Goal: Task Accomplishment & Management: Use online tool/utility

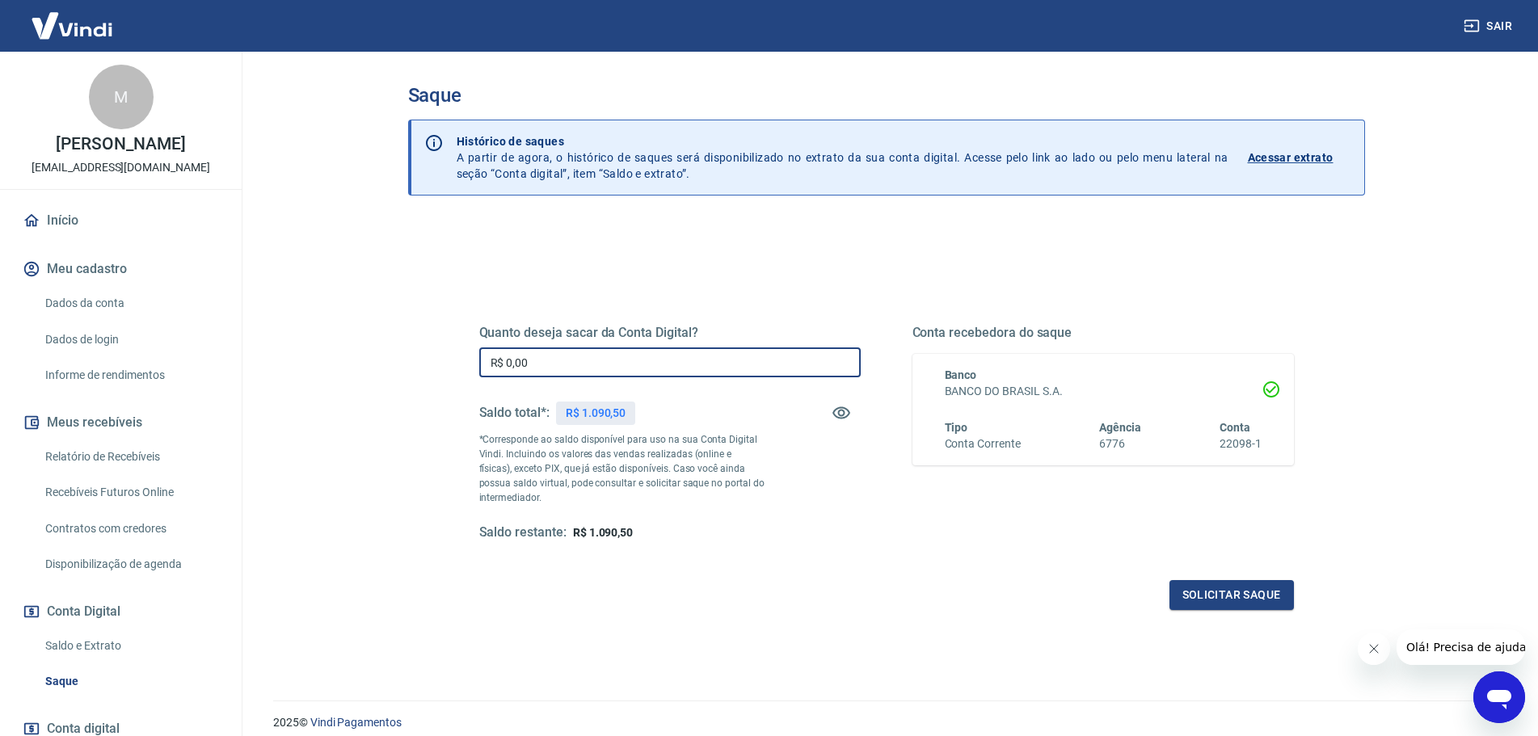
click at [594, 365] on input "R$ 0,00" at bounding box center [670, 363] width 382 height 30
type input "R$ 1.000,00"
click at [390, 604] on div "Saque Histórico de saques A partir de agora, o histórico de saques será disponi…" at bounding box center [887, 367] width 996 height 630
click at [1227, 594] on button "Solicitar saque" at bounding box center [1232, 595] width 124 height 30
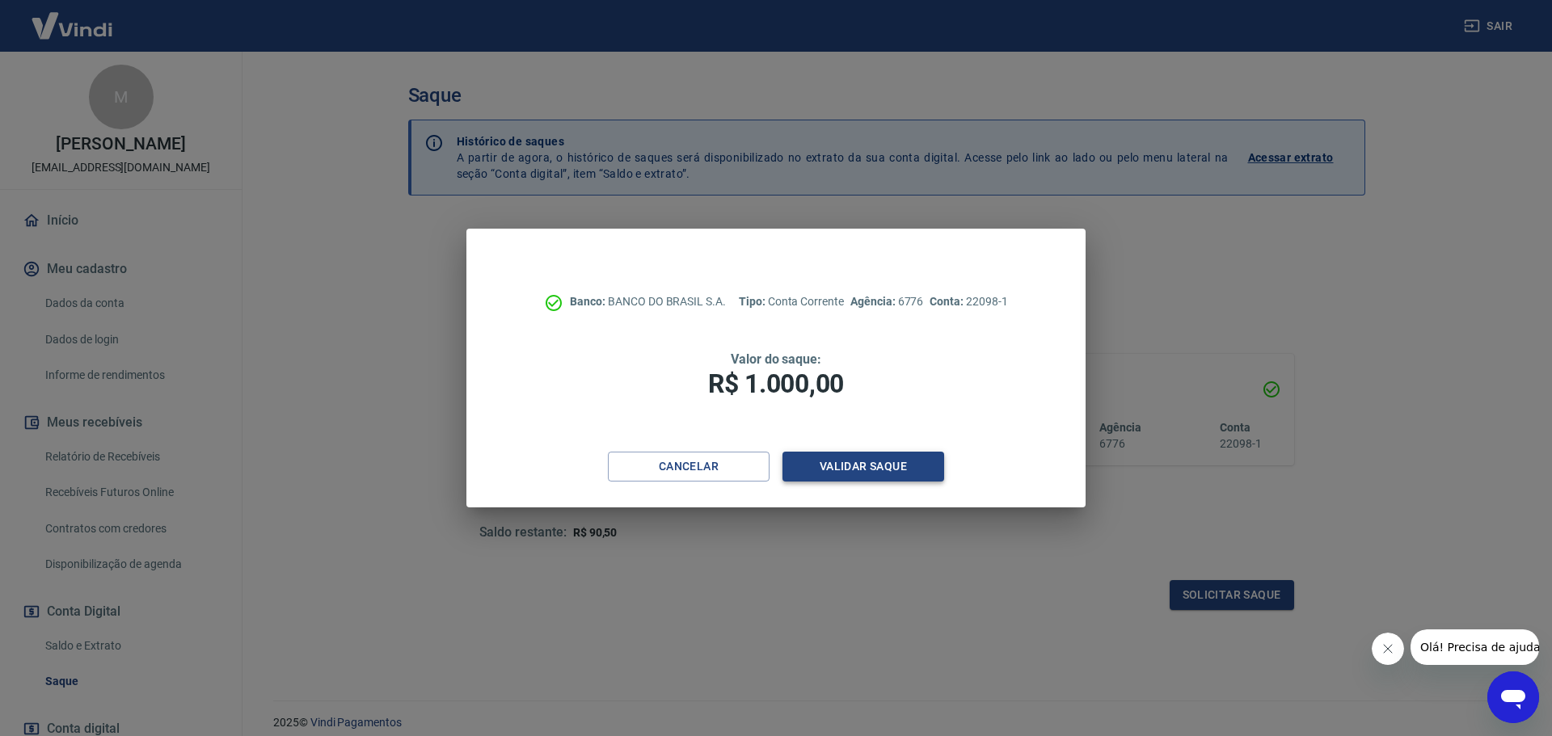
click at [880, 468] on button "Validar saque" at bounding box center [863, 467] width 162 height 30
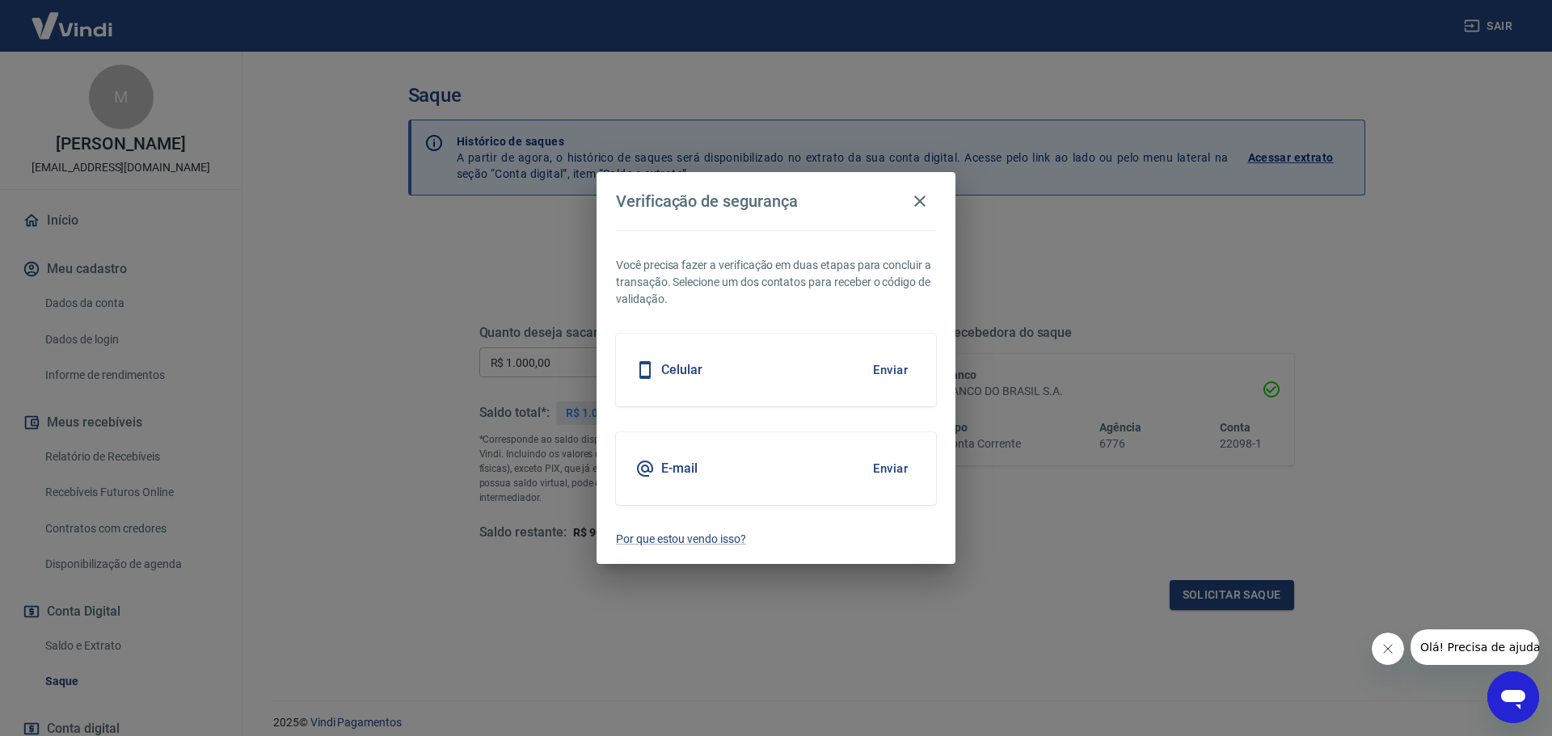
click at [889, 371] on button "Enviar" at bounding box center [890, 370] width 53 height 34
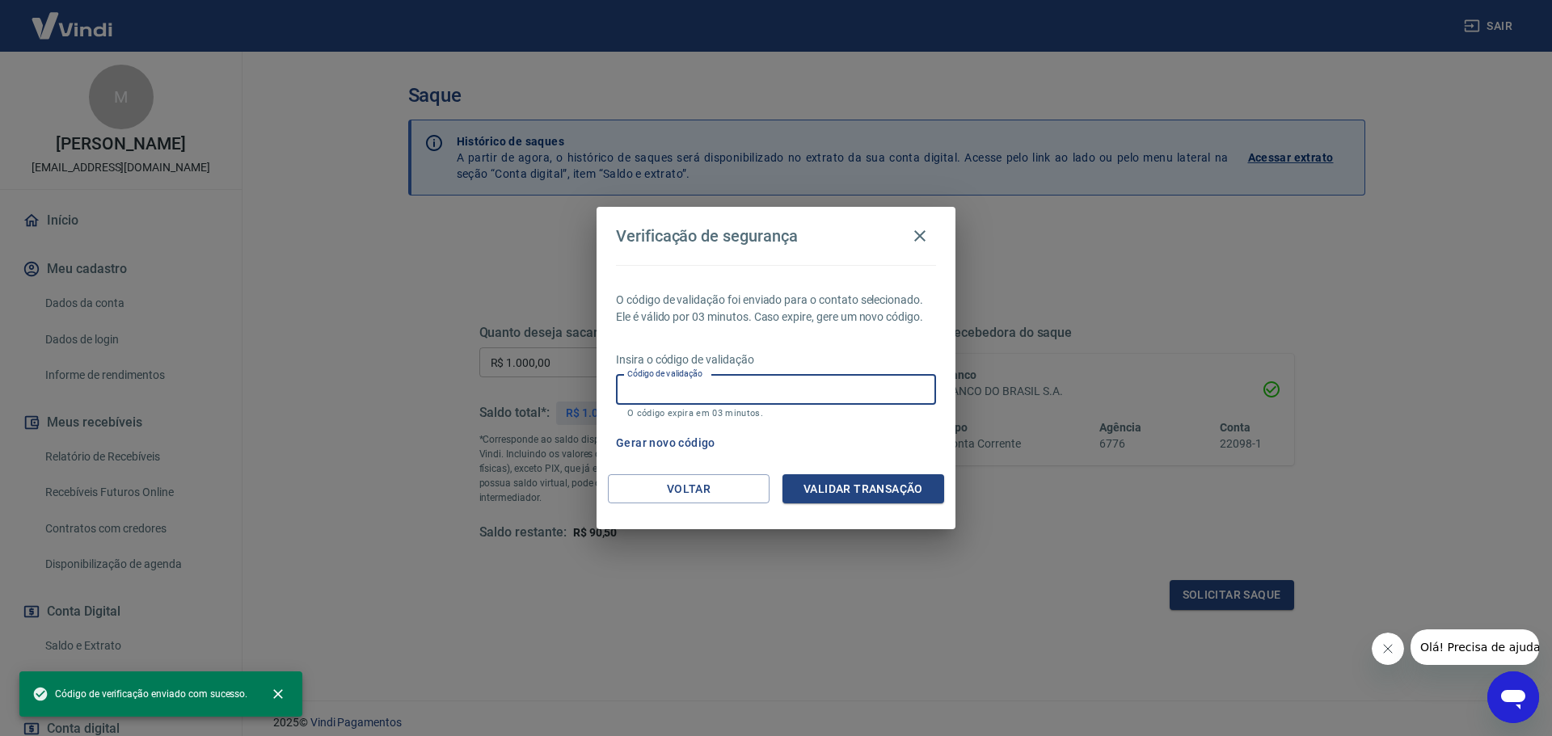
click at [774, 391] on input "Código de validação" at bounding box center [776, 390] width 320 height 30
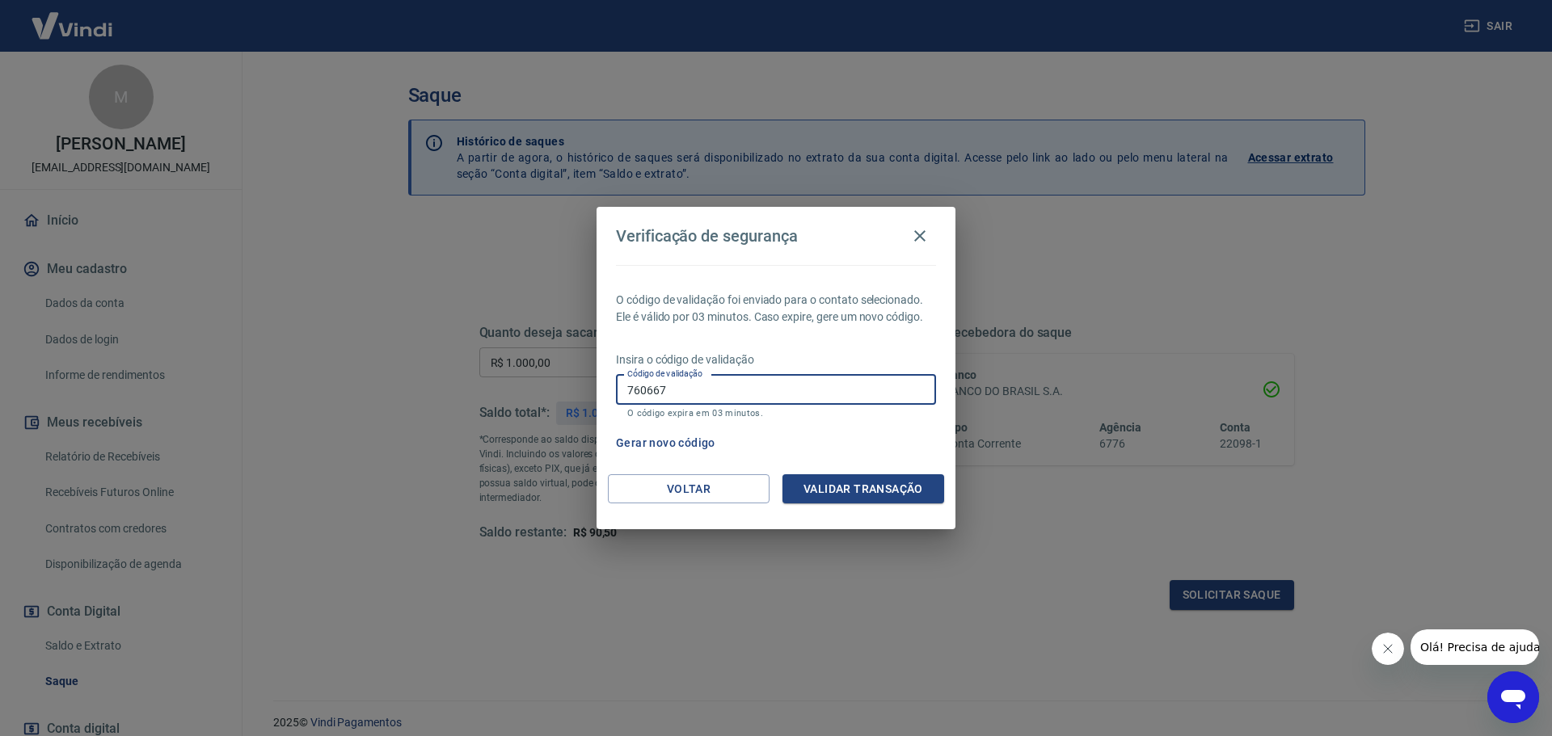
type input "760667"
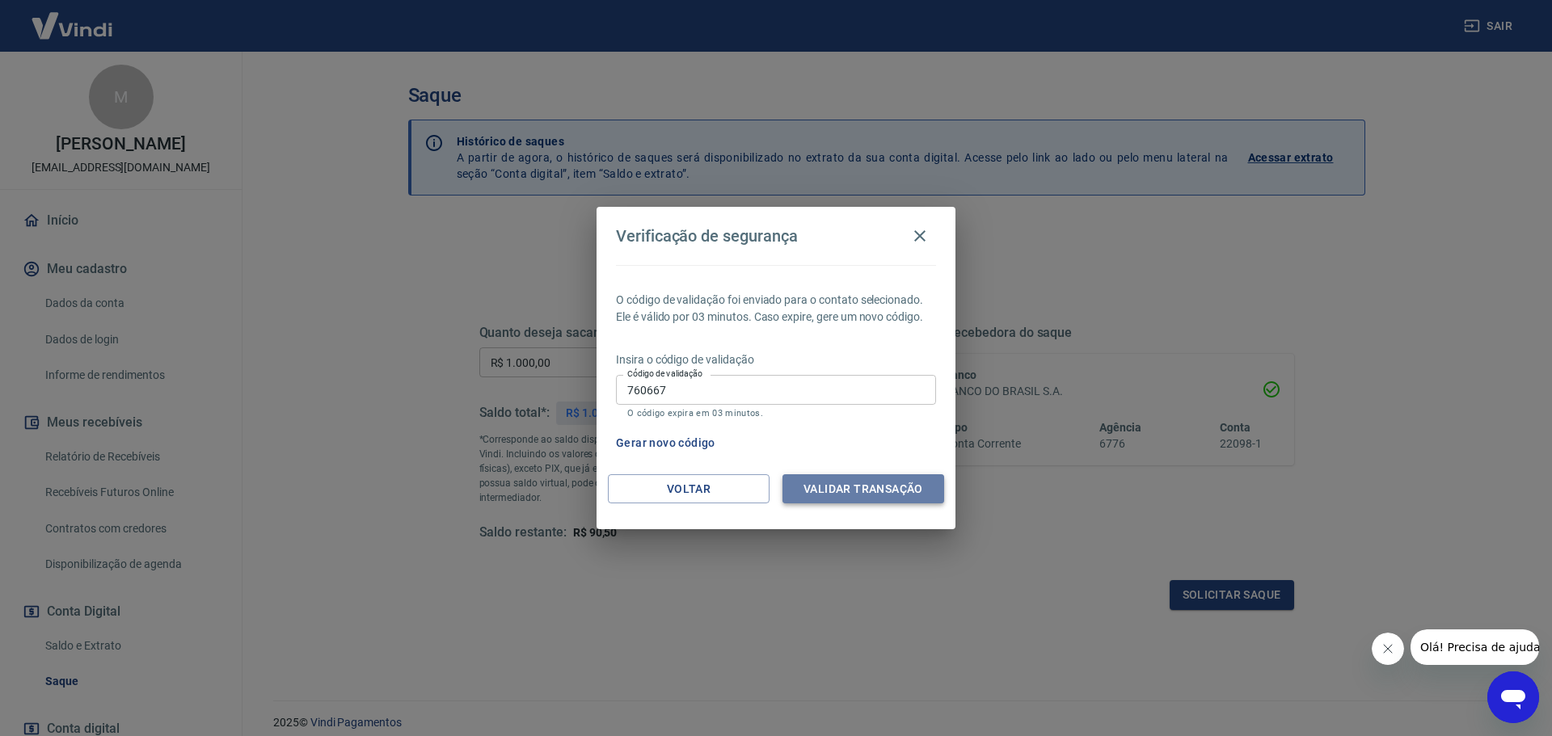
click at [825, 488] on button "Validar transação" at bounding box center [863, 489] width 162 height 30
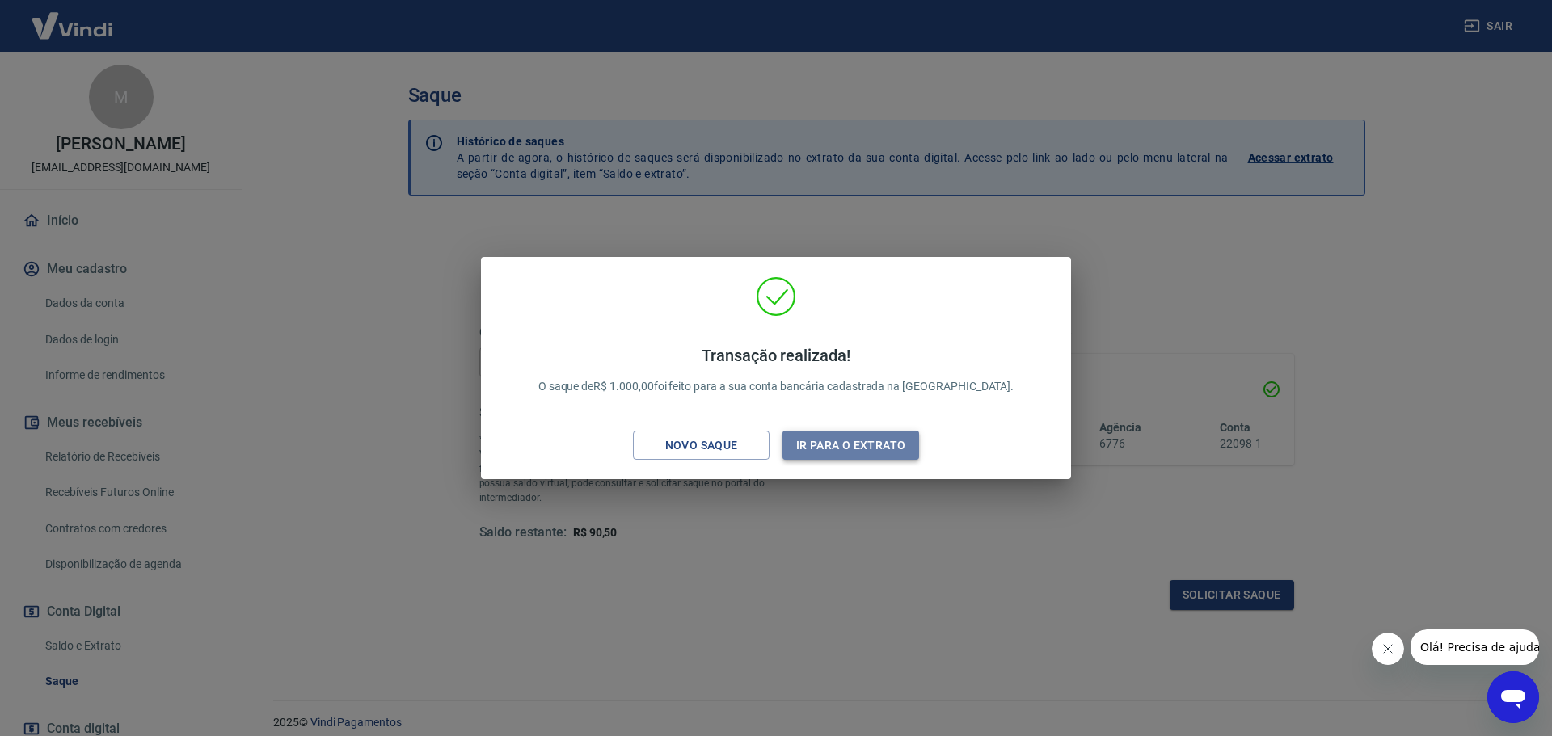
click at [845, 444] on button "Ir para o extrato" at bounding box center [850, 446] width 137 height 30
